Goal: Task Accomplishment & Management: Use online tool/utility

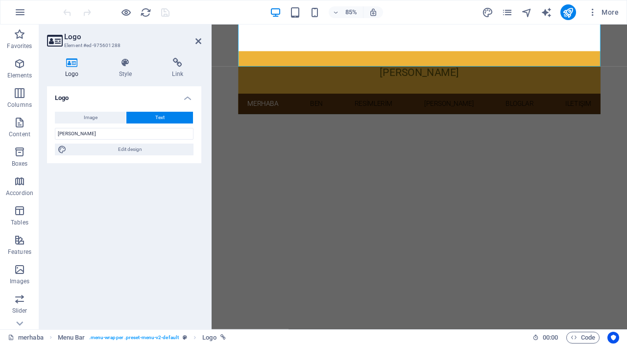
scroll to position [32, 0]
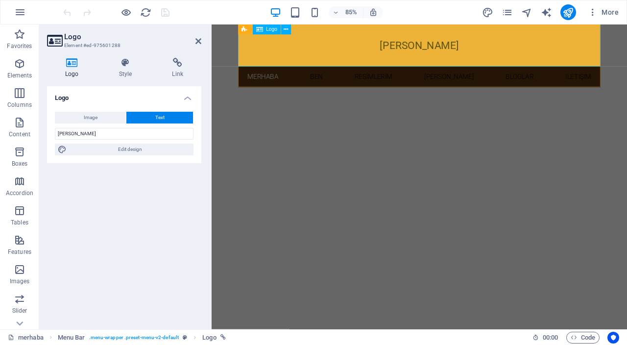
click at [485, 51] on div "[PERSON_NAME]" at bounding box center [456, 49] width 426 height 50
click at [126, 135] on input "[PERSON_NAME]" at bounding box center [124, 134] width 139 height 12
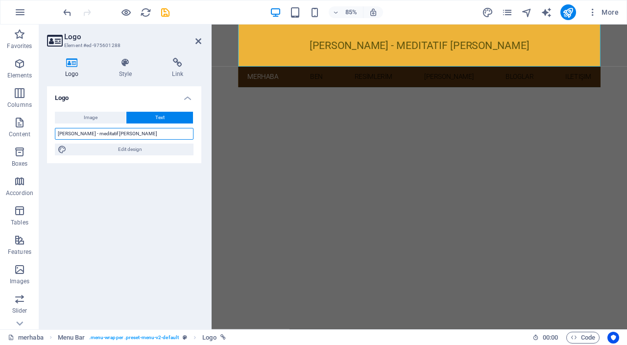
type input "[PERSON_NAME] - meditatif [PERSON_NAME]"
click at [167, 188] on div "Logo Image Text Drag files here, click to choose files or select files from Fil…" at bounding box center [124, 203] width 154 height 235
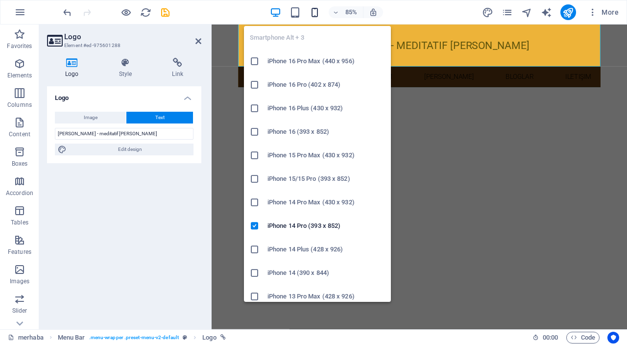
click at [321, 13] on span "button" at bounding box center [315, 12] width 12 height 11
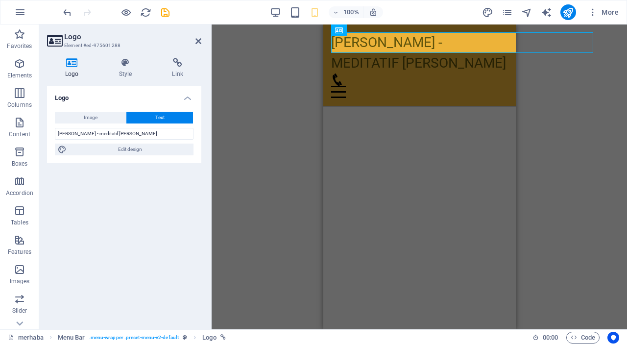
click at [587, 125] on div "H3 Preset Container Menu Bar Logo Menu Bar Container Image Container Banner Con…" at bounding box center [418, 176] width 415 height 304
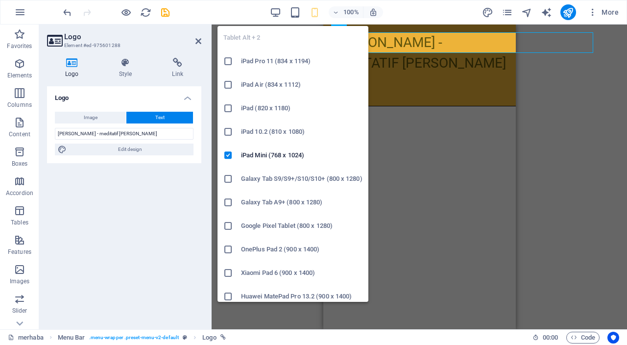
click at [290, 181] on h6 "Galaxy Tab S9/S9+/S10/S10+ (800 x 1280)" at bounding box center [301, 179] width 121 height 12
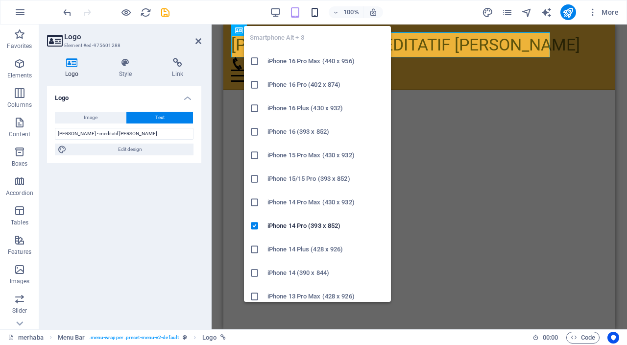
click at [314, 7] on icon "button" at bounding box center [314, 12] width 11 height 11
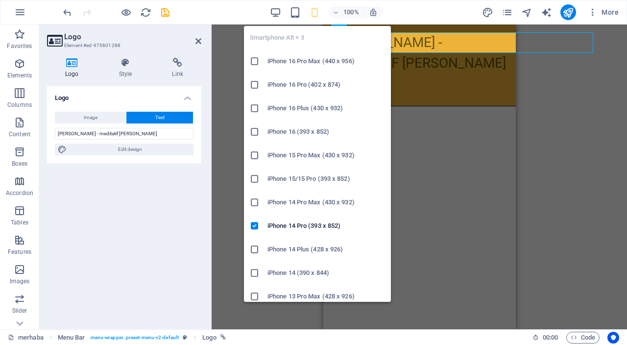
click at [303, 132] on h6 "iPhone 16 (393 x 852)" at bounding box center [325, 132] width 117 height 12
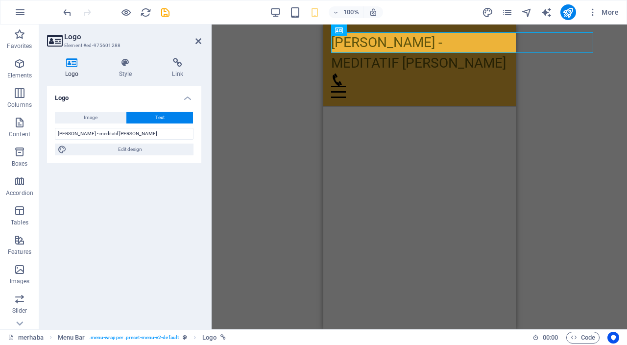
click at [590, 154] on div "H3 Preset Container Menu Bar Logo Menu Bar Container Image Container Banner Con…" at bounding box center [418, 176] width 415 height 304
click at [478, 42] on div "HTML" at bounding box center [471, 47] width 35 height 12
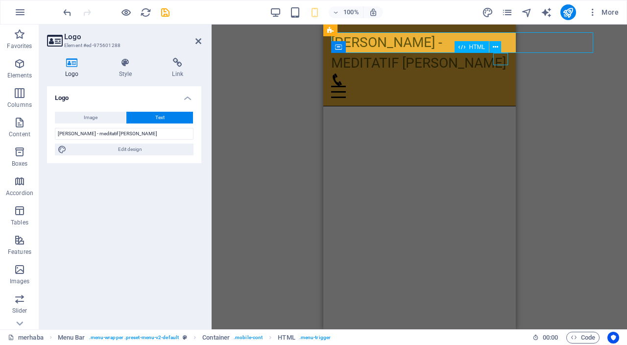
click at [478, 42] on div "HTML" at bounding box center [471, 47] width 35 height 12
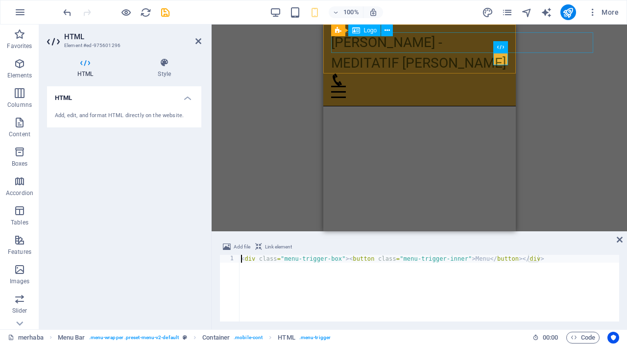
click at [360, 39] on div "[PERSON_NAME] - meditatif [PERSON_NAME]" at bounding box center [418, 52] width 177 height 41
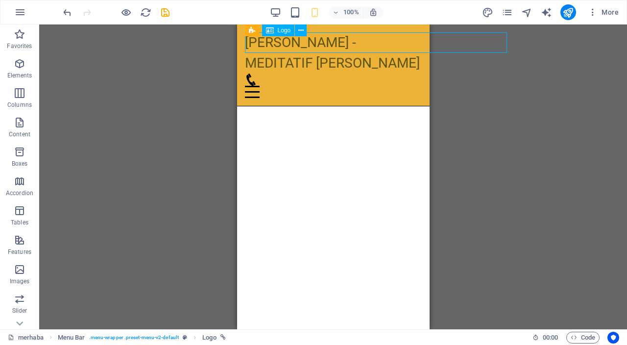
click at [378, 42] on div "[PERSON_NAME] - meditatif [PERSON_NAME]" at bounding box center [332, 52] width 177 height 41
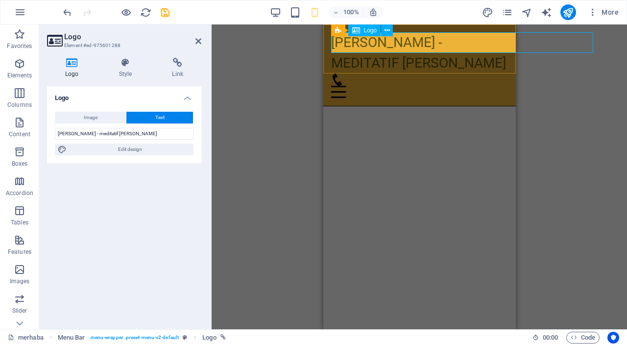
drag, startPoint x: 469, startPoint y: 41, endPoint x: 473, endPoint y: 49, distance: 9.0
click at [469, 42] on div "[PERSON_NAME] - meditatif [PERSON_NAME]" at bounding box center [418, 52] width 177 height 41
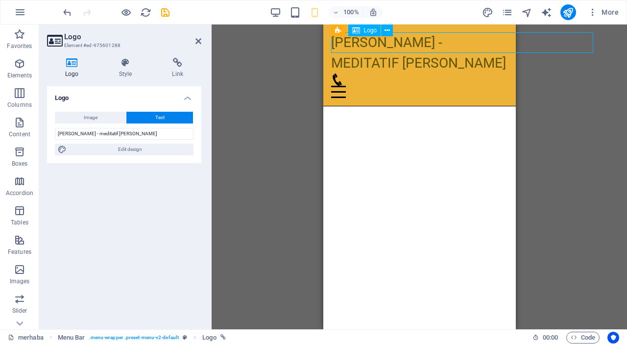
click at [471, 43] on div "[PERSON_NAME] - meditatif [PERSON_NAME]" at bounding box center [418, 52] width 177 height 41
click at [453, 41] on div "[PERSON_NAME] - meditatif [PERSON_NAME]" at bounding box center [418, 52] width 177 height 41
click at [125, 63] on icon at bounding box center [125, 63] width 49 height 10
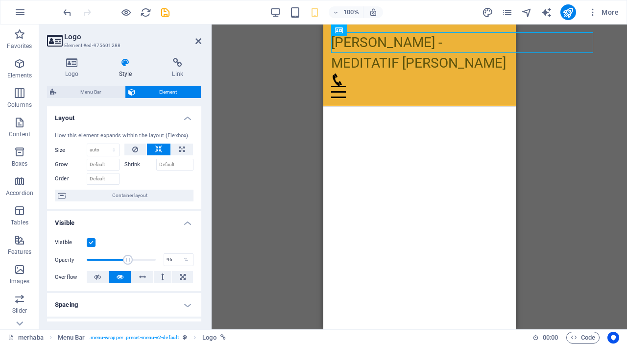
type input "100"
drag, startPoint x: 153, startPoint y: 261, endPoint x: 180, endPoint y: 260, distance: 27.4
click at [180, 260] on div "Opacity 100 %" at bounding box center [124, 259] width 139 height 15
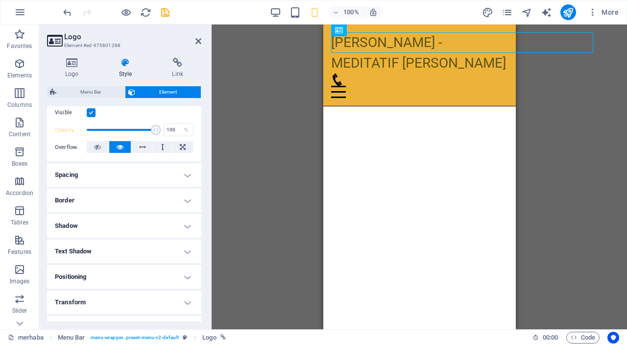
scroll to position [129, 0]
click at [141, 148] on icon at bounding box center [142, 147] width 7 height 12
click at [122, 148] on icon at bounding box center [119, 147] width 7 height 12
click at [151, 179] on h4 "Spacing" at bounding box center [124, 174] width 154 height 23
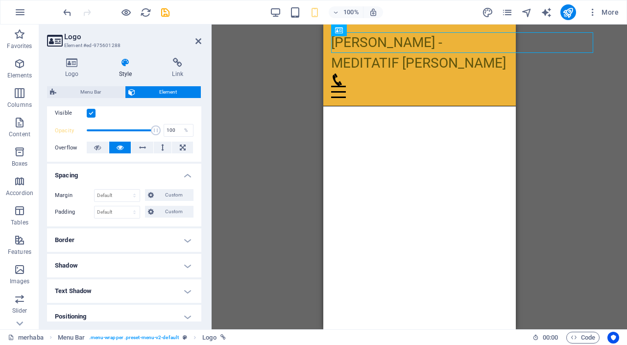
click at [151, 178] on h4 "Spacing" at bounding box center [124, 172] width 154 height 18
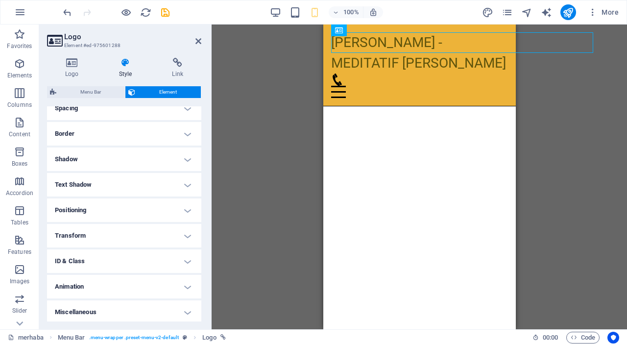
scroll to position [199, 0]
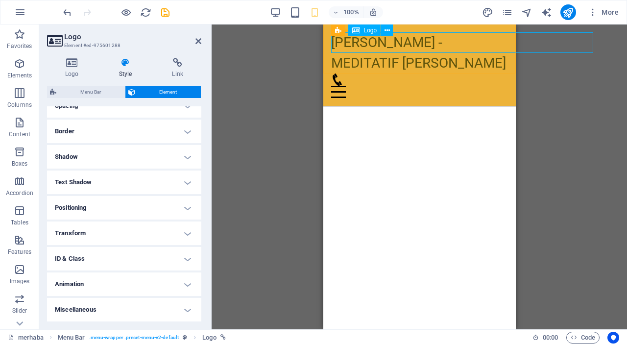
click at [486, 43] on div "[PERSON_NAME] - meditatif [PERSON_NAME]" at bounding box center [418, 52] width 177 height 41
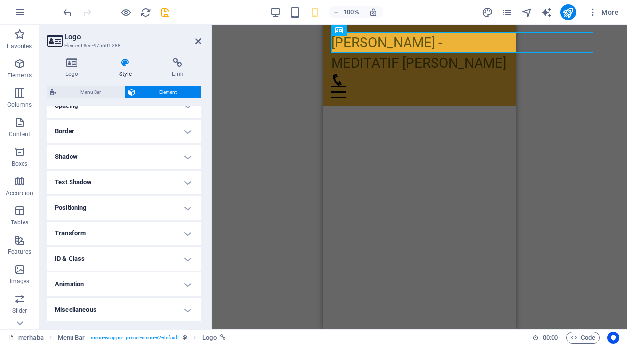
click at [162, 130] on h4 "Border" at bounding box center [124, 130] width 154 height 23
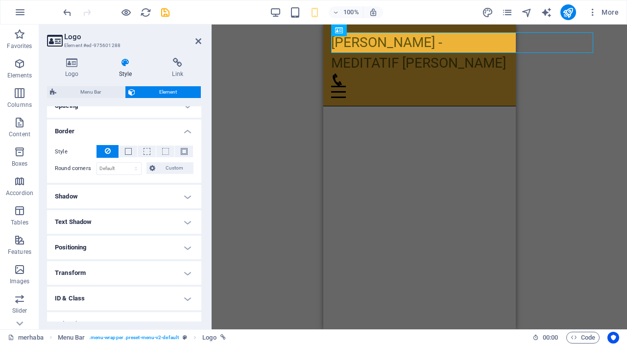
click at [162, 130] on h4 "Border" at bounding box center [124, 128] width 154 height 18
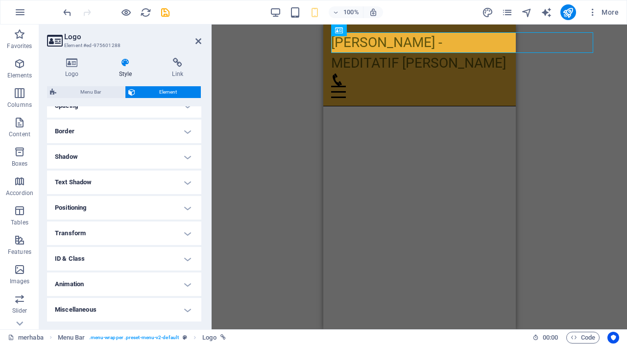
click at [166, 155] on h4 "Shadow" at bounding box center [124, 156] width 154 height 23
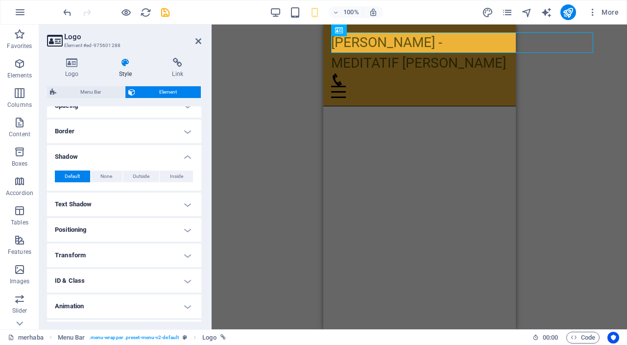
click at [166, 155] on h4 "Shadow" at bounding box center [124, 154] width 154 height 18
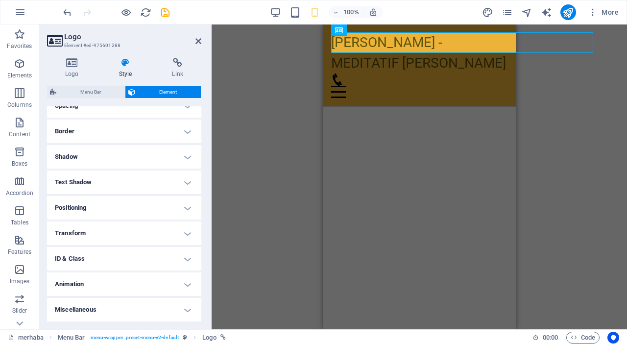
click at [171, 185] on h4 "Text Shadow" at bounding box center [124, 181] width 154 height 23
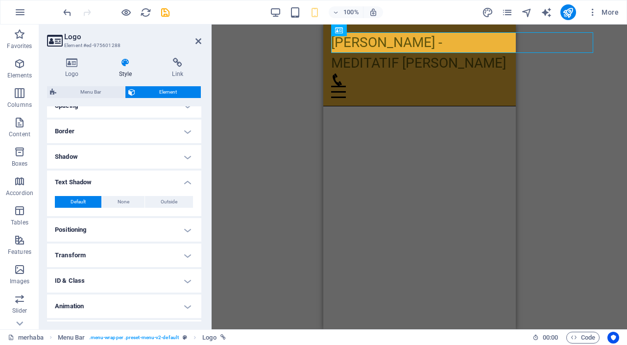
click at [171, 185] on h4 "Text Shadow" at bounding box center [124, 179] width 154 height 18
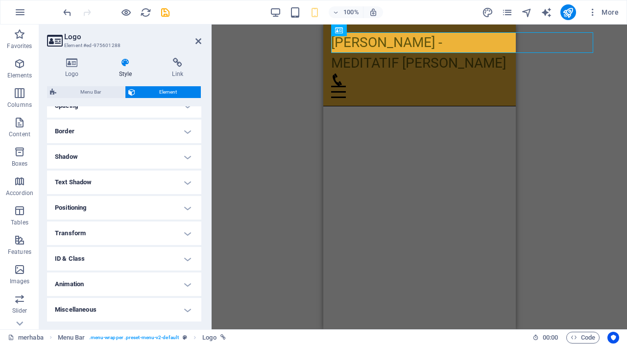
click at [168, 208] on h4 "Positioning" at bounding box center [124, 207] width 154 height 23
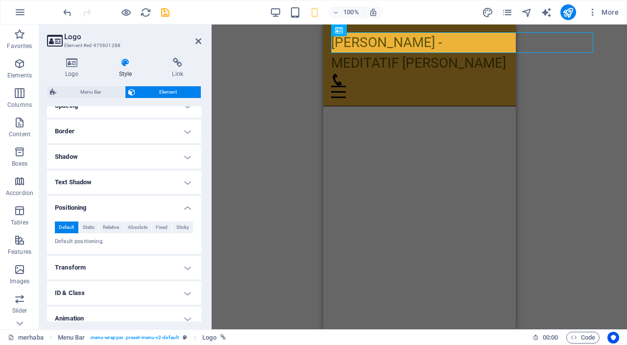
click at [168, 208] on h4 "Positioning" at bounding box center [124, 205] width 154 height 18
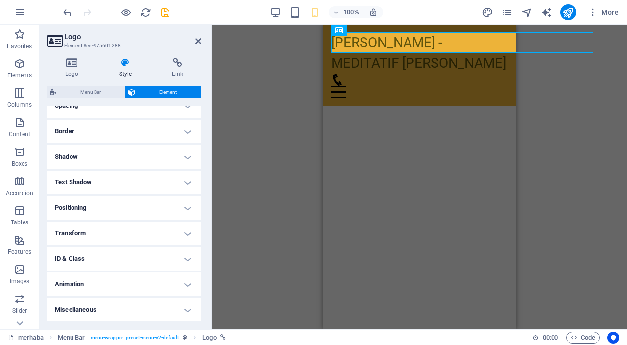
click at [164, 234] on h4 "Transform" at bounding box center [124, 232] width 154 height 23
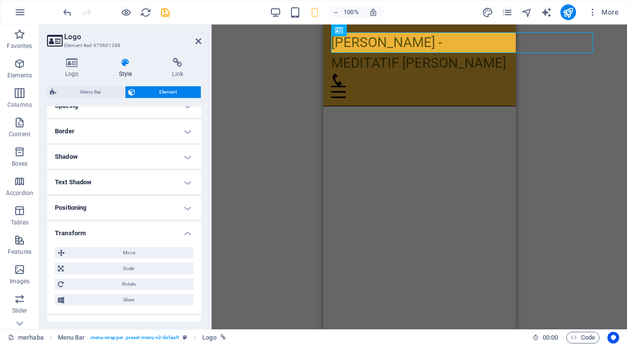
click at [164, 234] on h4 "Transform" at bounding box center [124, 230] width 154 height 18
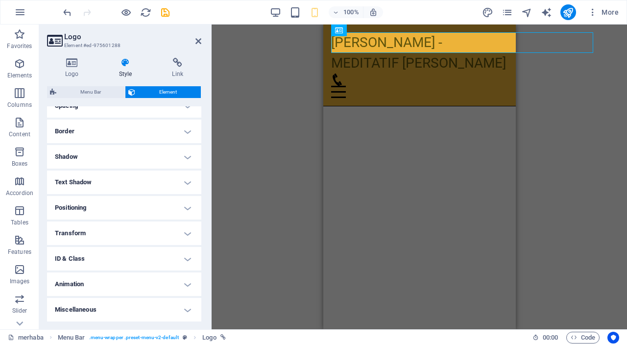
click at [160, 263] on h4 "ID & Class" at bounding box center [124, 258] width 154 height 23
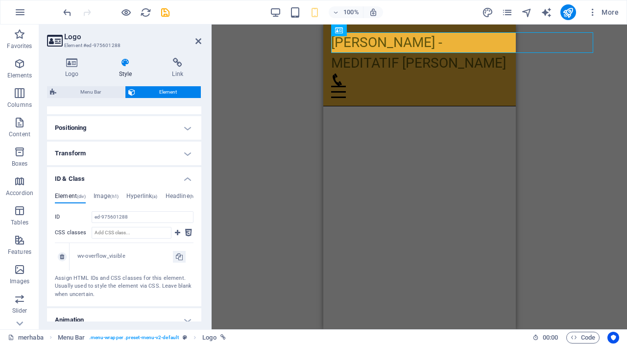
scroll to position [281, 0]
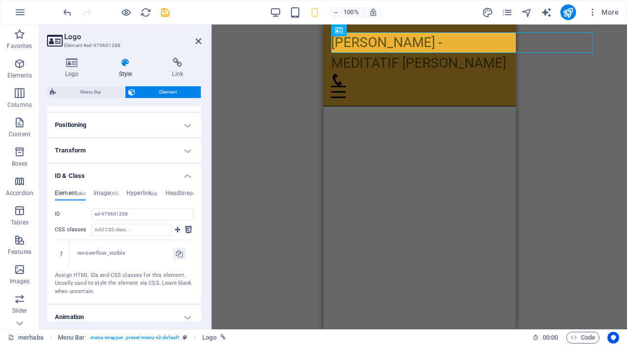
click at [161, 170] on h4 "ID & Class" at bounding box center [124, 173] width 154 height 18
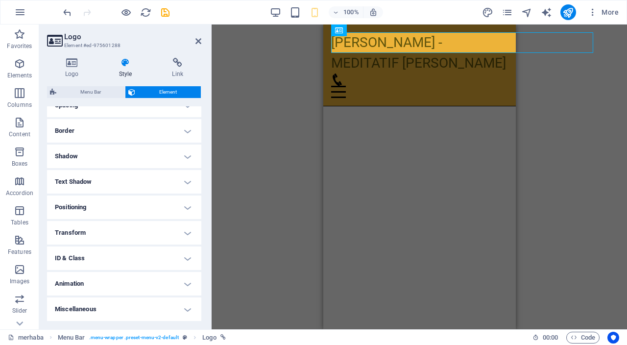
scroll to position [199, 0]
click at [181, 278] on h4 "Animation" at bounding box center [124, 283] width 154 height 23
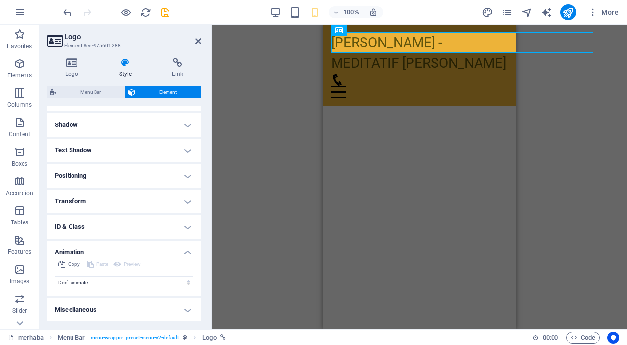
click at [180, 246] on h4 "Animation" at bounding box center [124, 249] width 154 height 18
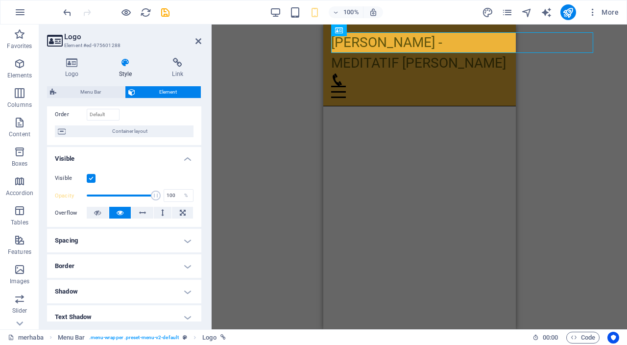
scroll to position [60, 0]
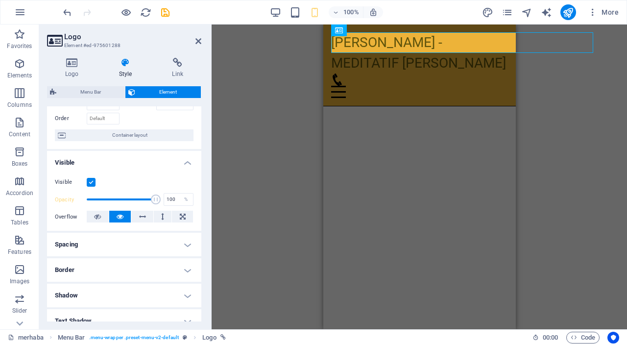
click at [179, 242] on h4 "Spacing" at bounding box center [124, 244] width 154 height 23
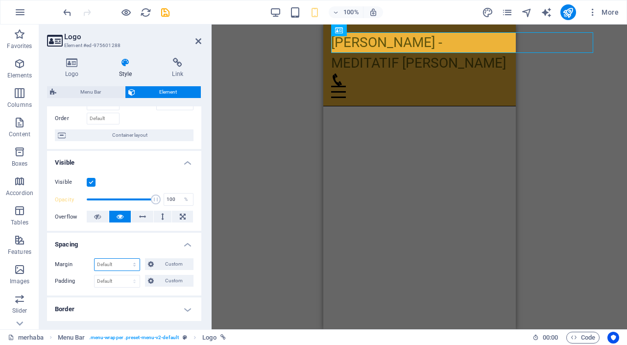
click at [110, 263] on select "Default auto px % rem vw vh Custom" at bounding box center [116, 264] width 45 height 12
click at [90, 181] on label at bounding box center [91, 182] width 9 height 9
click at [0, 0] on input "Visible" at bounding box center [0, 0] width 0 height 0
click at [90, 181] on label at bounding box center [91, 182] width 9 height 9
click at [0, 0] on input "Visible" at bounding box center [0, 0] width 0 height 0
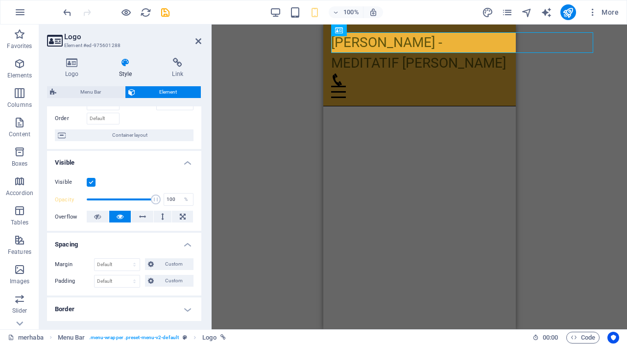
click at [90, 181] on label at bounding box center [91, 182] width 9 height 9
click at [0, 0] on input "Visible" at bounding box center [0, 0] width 0 height 0
click at [90, 181] on label at bounding box center [91, 182] width 9 height 9
click at [0, 0] on input "Visible" at bounding box center [0, 0] width 0 height 0
click at [146, 134] on span "Container layout" at bounding box center [130, 135] width 122 height 12
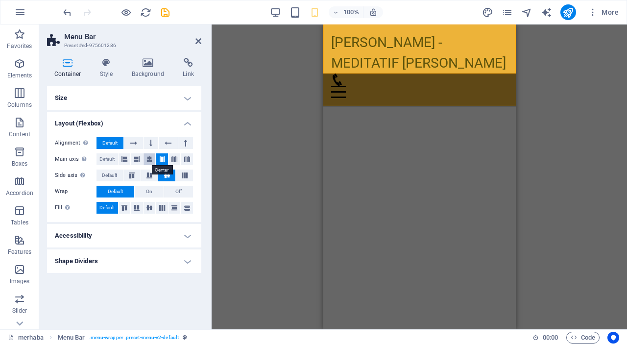
click at [150, 156] on icon at bounding box center [149, 159] width 6 height 12
click at [163, 161] on icon at bounding box center [162, 159] width 6 height 12
click at [138, 160] on icon at bounding box center [137, 159] width 6 height 12
click at [162, 161] on icon at bounding box center [162, 159] width 6 height 12
click at [186, 210] on button at bounding box center [187, 208] width 12 height 12
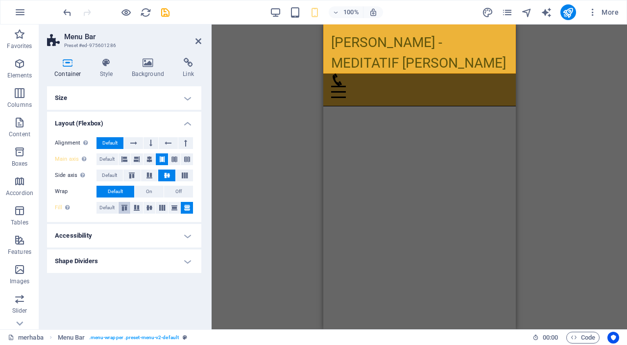
click at [128, 209] on icon at bounding box center [124, 208] width 12 height 6
click at [186, 175] on icon at bounding box center [185, 175] width 12 height 6
click at [167, 175] on icon at bounding box center [167, 175] width 12 height 6
click at [191, 95] on h4 "Size" at bounding box center [124, 97] width 154 height 23
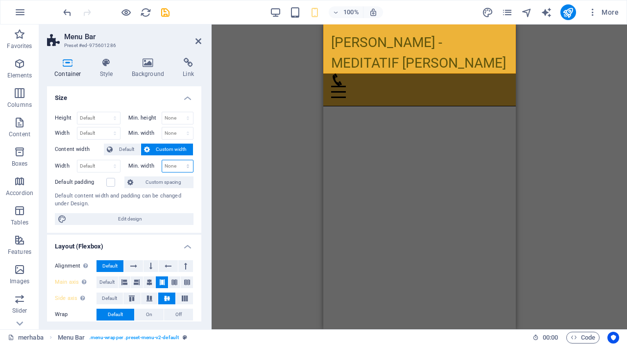
click at [182, 166] on select "None px rem % vh vw" at bounding box center [177, 166] width 31 height 12
click at [162, 160] on select "None px rem % vh vw" at bounding box center [177, 166] width 31 height 12
select select "DISABLED_OPTION_VALUE"
click at [163, 182] on span "Custom spacing" at bounding box center [163, 182] width 54 height 12
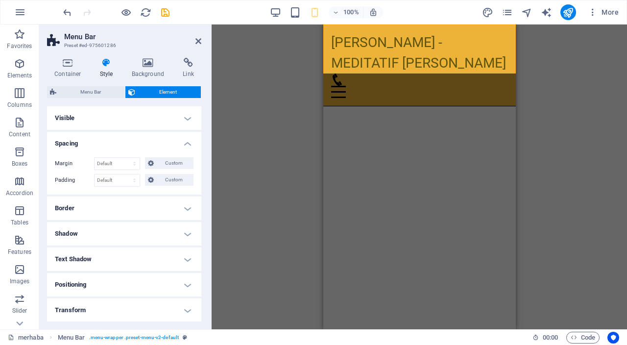
click at [186, 116] on h4 "Visible" at bounding box center [124, 117] width 154 height 23
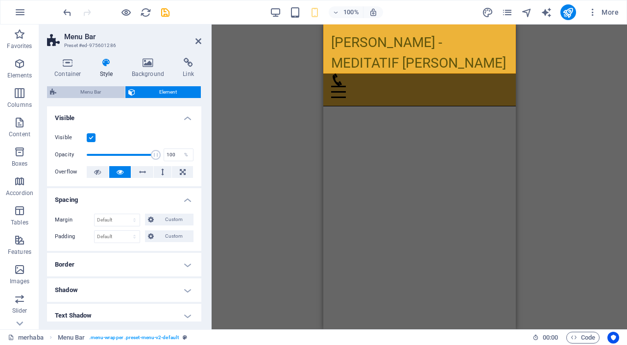
click at [100, 91] on span "Menu Bar" at bounding box center [90, 92] width 63 height 12
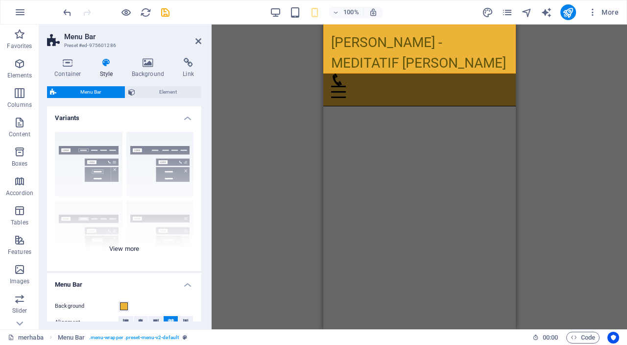
click at [121, 252] on div "Border Centered Default Fixed Loki Trigger Wide XXL" at bounding box center [124, 197] width 154 height 147
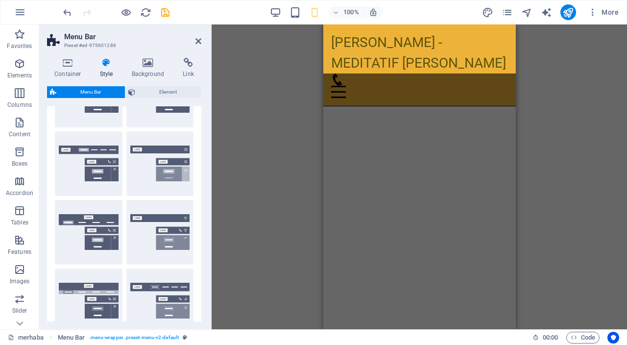
scroll to position [0, 0]
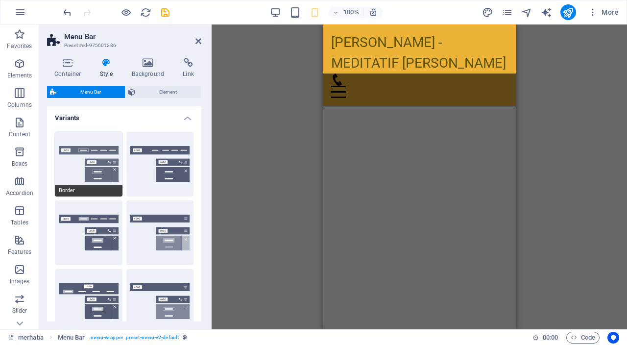
click at [62, 161] on button "Border" at bounding box center [89, 164] width 68 height 65
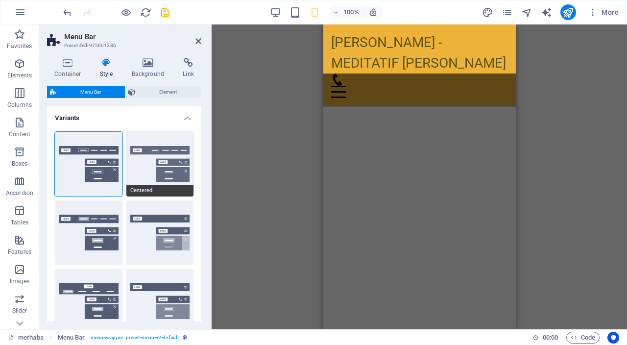
click at [144, 171] on button "Centered" at bounding box center [160, 164] width 68 height 65
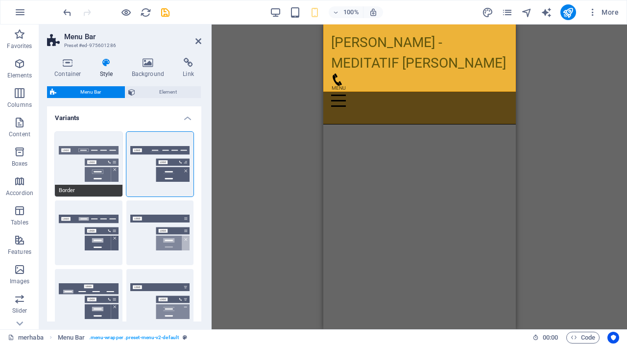
click at [74, 173] on button "Border" at bounding box center [89, 164] width 68 height 65
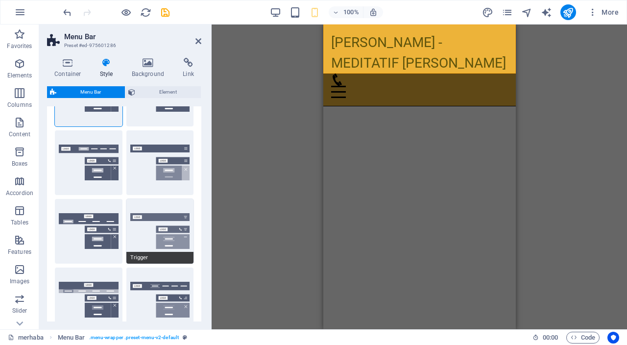
scroll to position [74, 0]
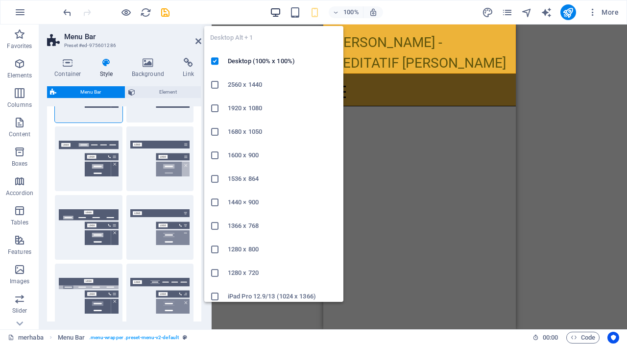
click at [280, 15] on icon "button" at bounding box center [275, 12] width 11 height 11
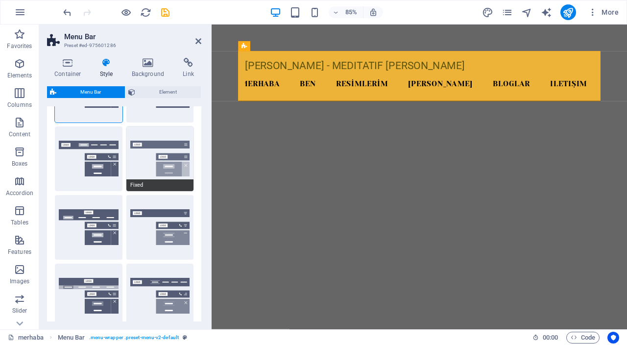
click at [130, 161] on button "Fixed" at bounding box center [160, 158] width 68 height 65
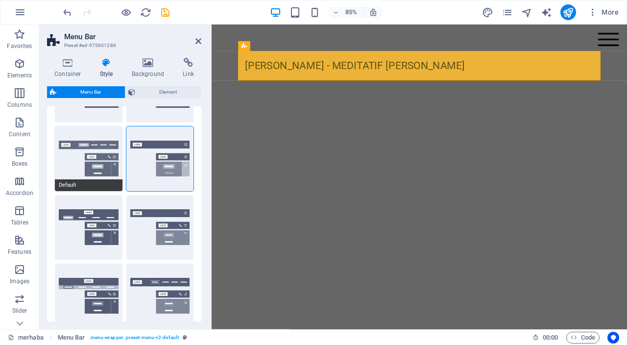
click at [70, 163] on button "Default" at bounding box center [89, 158] width 68 height 65
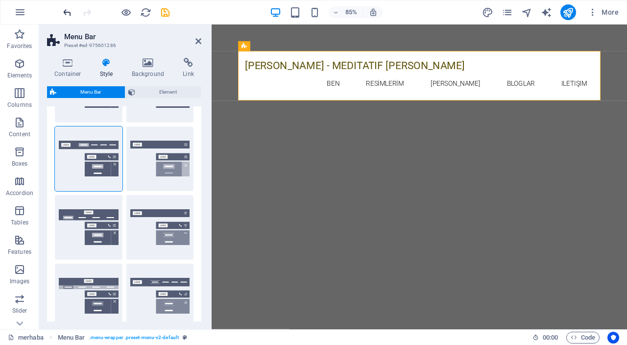
click at [64, 11] on icon "undo" at bounding box center [67, 12] width 11 height 11
click at [64, 12] on icon "undo" at bounding box center [67, 12] width 11 height 11
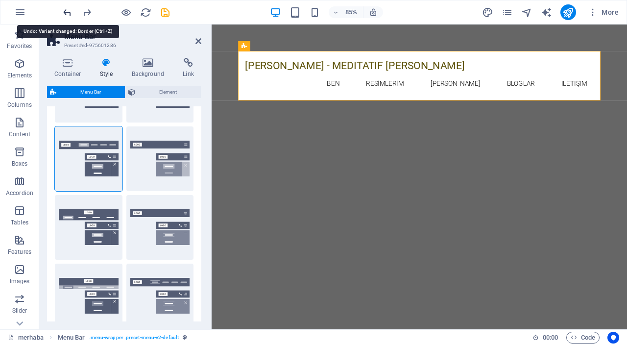
type input "0"
type input "2"
click at [64, 12] on icon "undo" at bounding box center [67, 12] width 11 height 11
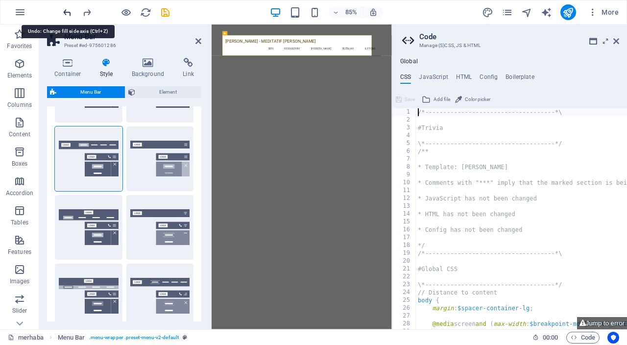
click at [64, 12] on icon "undo" at bounding box center [67, 12] width 11 height 11
click at [86, 12] on icon "redo" at bounding box center [86, 12] width 11 height 11
click at [62, 12] on icon "undo" at bounding box center [67, 12] width 11 height 11
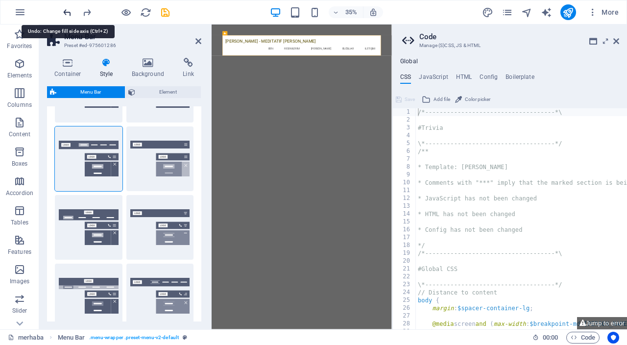
click at [62, 12] on icon "undo" at bounding box center [67, 12] width 11 height 11
click at [619, 42] on aside "Code Manage (S)CSS, JS & HTML Global CSS JavaScript HTML Config Boilerplate /*-…" at bounding box center [509, 176] width 235 height 304
click at [615, 42] on icon at bounding box center [616, 41] width 6 height 8
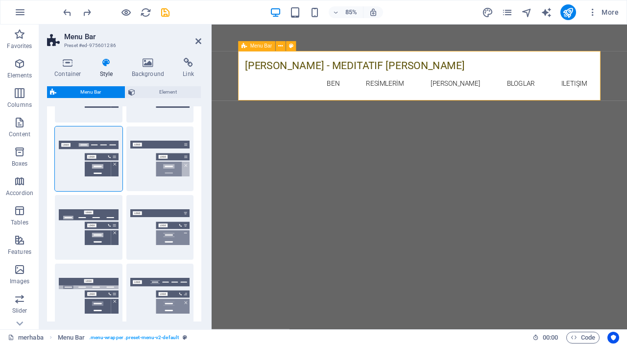
click at [290, 106] on div "[PERSON_NAME] - meditatif [PERSON_NAME] merhaba BEN RESİMLERİM [PERSON_NAME] BL…" at bounding box center [456, 85] width 426 height 58
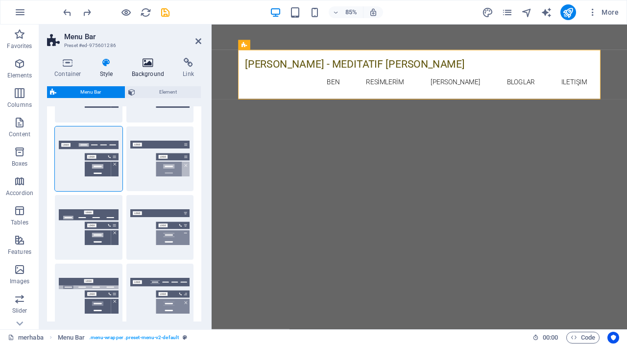
click at [167, 70] on h4 "Background" at bounding box center [149, 68] width 51 height 21
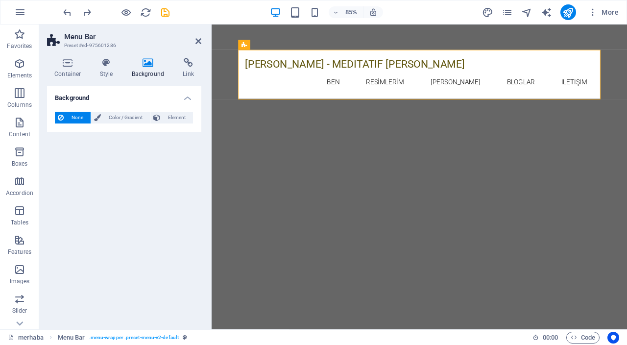
click at [146, 66] on icon at bounding box center [147, 63] width 47 height 10
click at [108, 61] on icon at bounding box center [107, 63] width 28 height 10
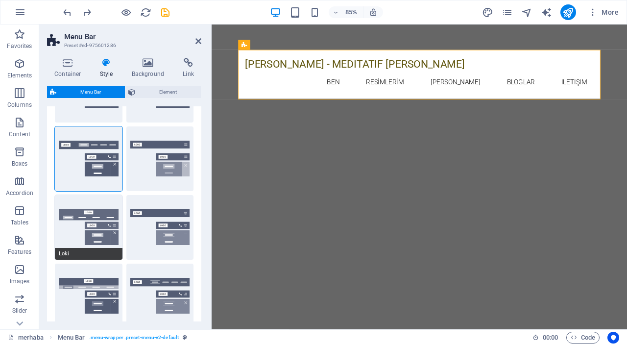
click at [77, 246] on button "Loki" at bounding box center [89, 227] width 68 height 65
type input "0"
select select "DISABLED_OPTION_VALUE"
type input "1"
type input "2"
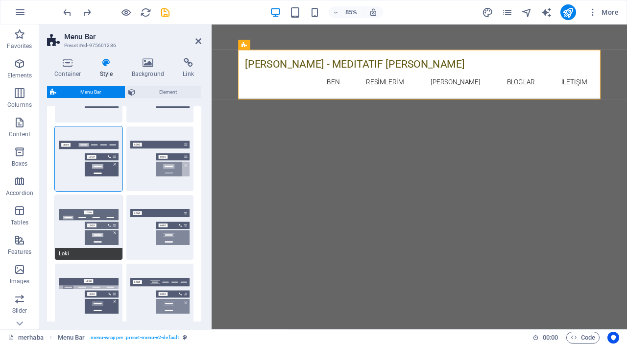
type input "1"
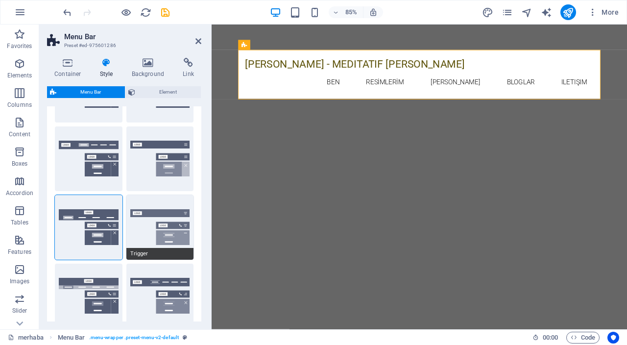
click at [151, 248] on button "Trigger" at bounding box center [160, 227] width 68 height 65
type input "1"
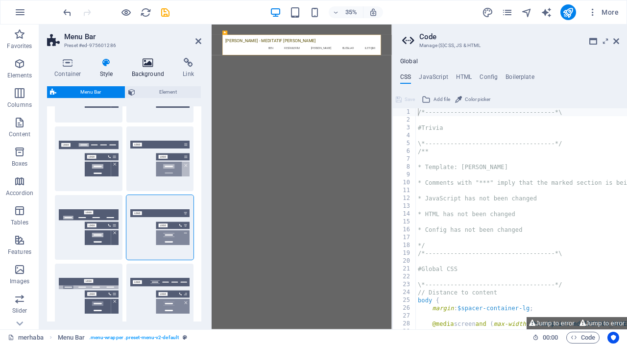
click at [147, 62] on icon at bounding box center [147, 63] width 47 height 10
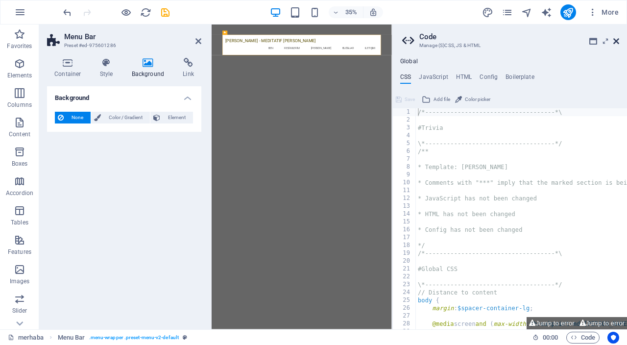
click at [617, 41] on icon at bounding box center [616, 41] width 6 height 8
